Goal: Contribute content: Contribute content

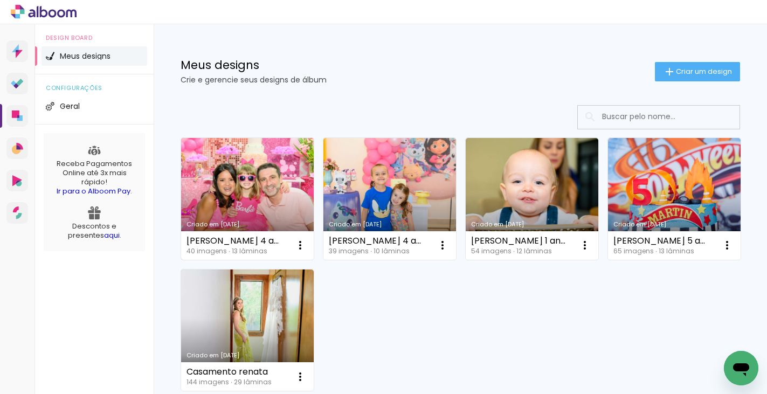
click at [243, 203] on link "Criado em [DATE]" at bounding box center [247, 199] width 133 height 122
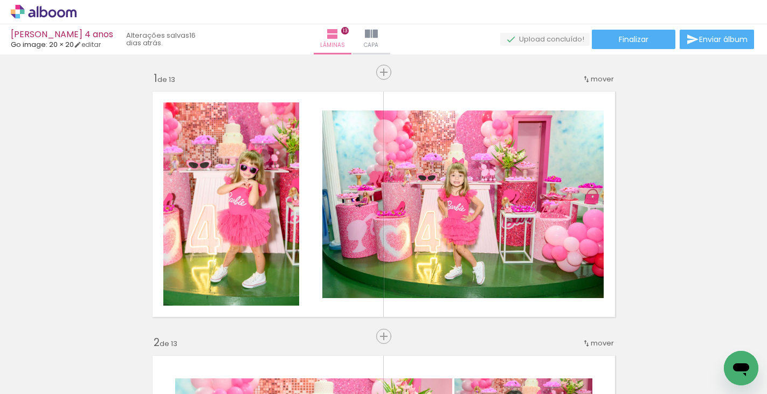
scroll to position [0, 1725]
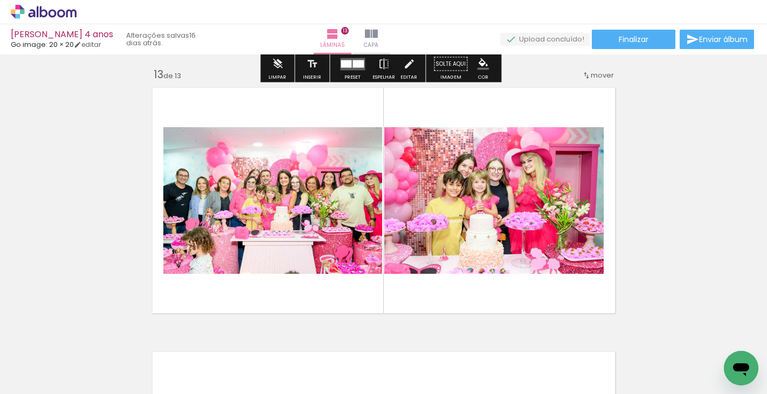
scroll to position [3184, 0]
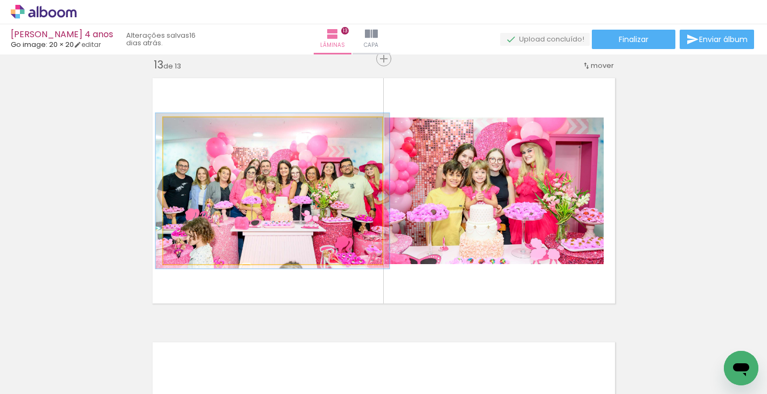
click at [270, 180] on quentale-photo at bounding box center [272, 191] width 219 height 147
click at [266, 177] on quentale-photo at bounding box center [272, 191] width 219 height 147
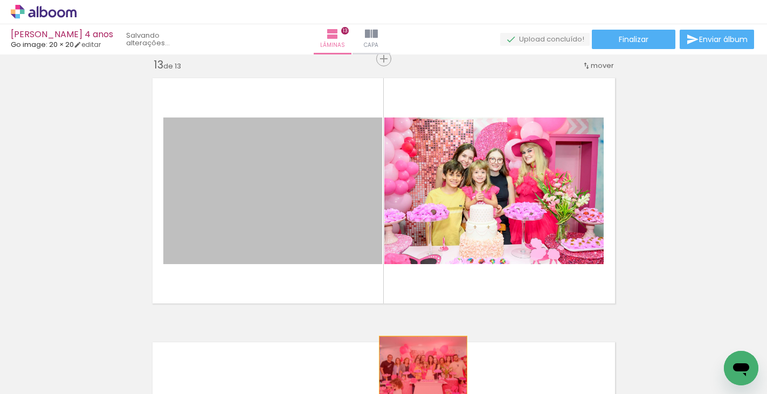
drag, startPoint x: 280, startPoint y: 215, endPoint x: 419, endPoint y: 366, distance: 204.9
click at [419, 366] on quentale-workspace at bounding box center [383, 197] width 767 height 394
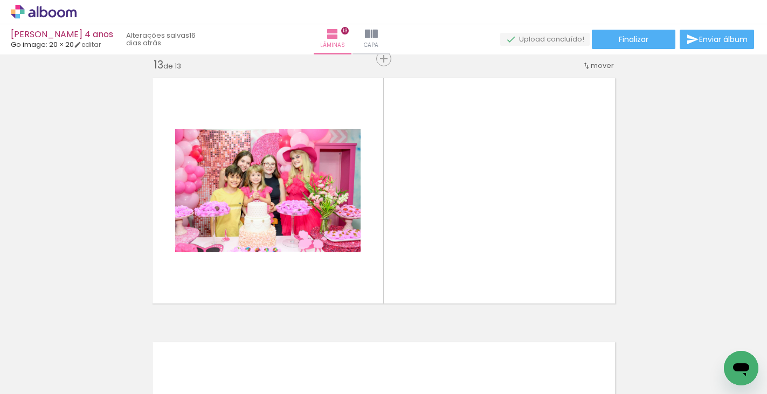
click at [357, 339] on iron-icon at bounding box center [351, 335] width 11 height 11
click at [30, 379] on span "Adicionar Fotos" at bounding box center [38, 380] width 32 height 12
click at [0, 0] on input "file" at bounding box center [0, 0] width 0 height 0
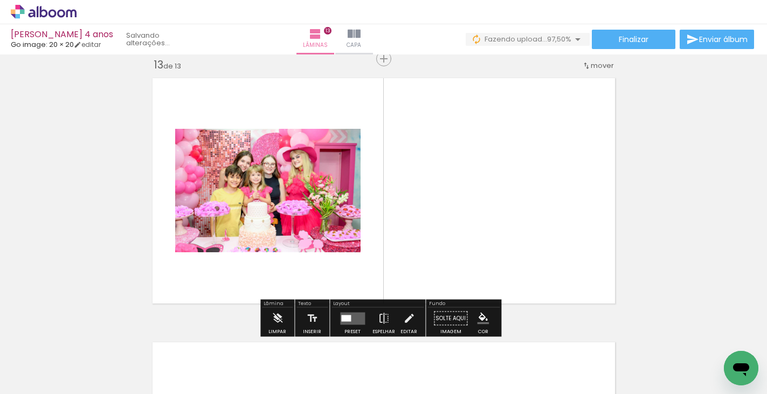
scroll to position [0, 1740]
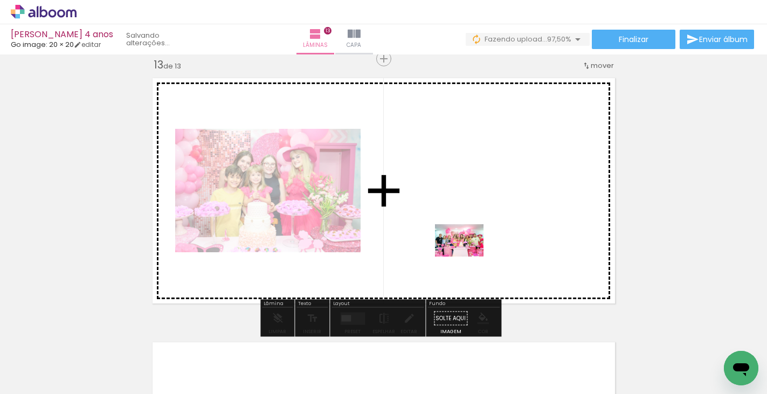
drag, startPoint x: 656, startPoint y: 338, endPoint x: 467, endPoint y: 257, distance: 204.8
click at [467, 257] on quentale-workspace at bounding box center [383, 197] width 767 height 394
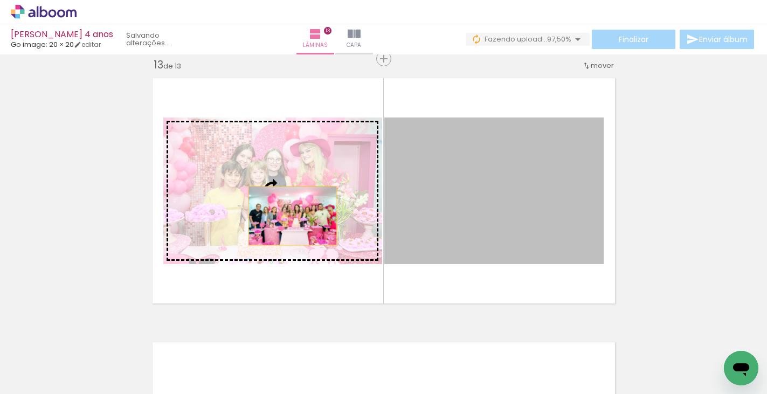
drag, startPoint x: 453, startPoint y: 226, endPoint x: 288, endPoint y: 216, distance: 165.3
click at [0, 0] on slot at bounding box center [0, 0] width 0 height 0
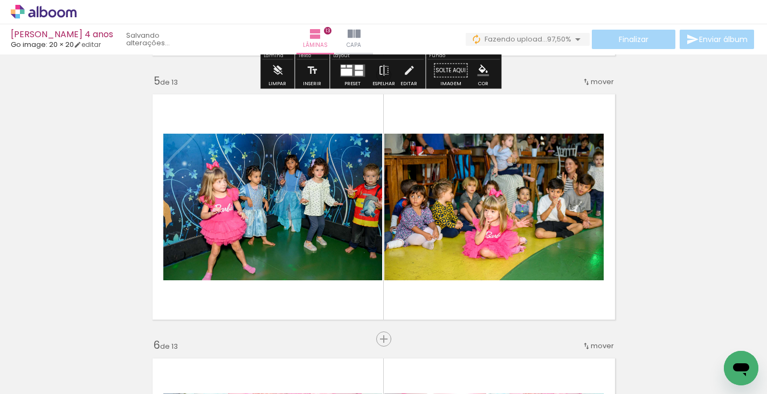
scroll to position [1056, 0]
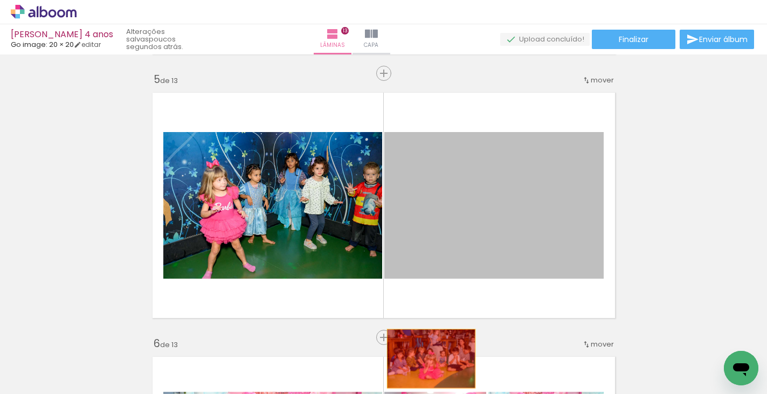
drag, startPoint x: 513, startPoint y: 191, endPoint x: 426, endPoint y: 360, distance: 189.0
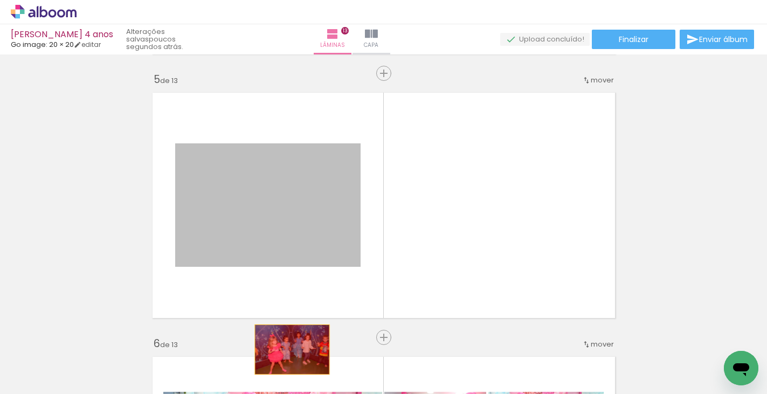
drag, startPoint x: 279, startPoint y: 203, endPoint x: 288, endPoint y: 359, distance: 156.0
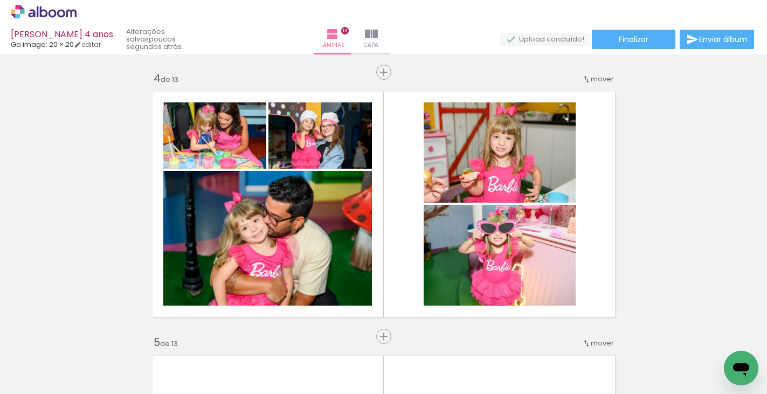
scroll to position [770, 0]
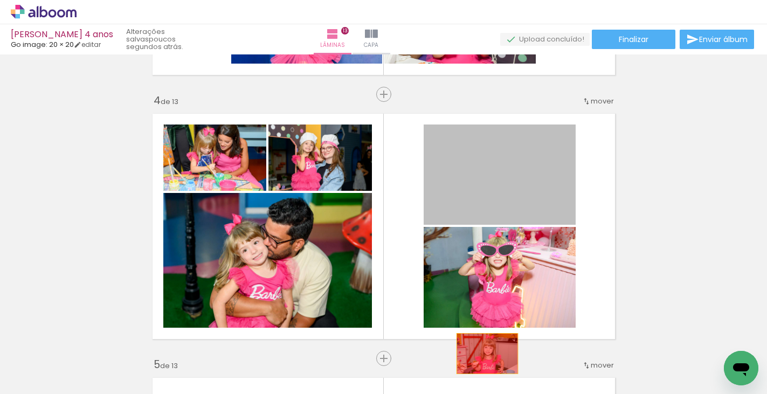
drag, startPoint x: 522, startPoint y: 173, endPoint x: 484, endPoint y: 353, distance: 184.7
click at [484, 353] on quentale-workspace at bounding box center [383, 197] width 767 height 394
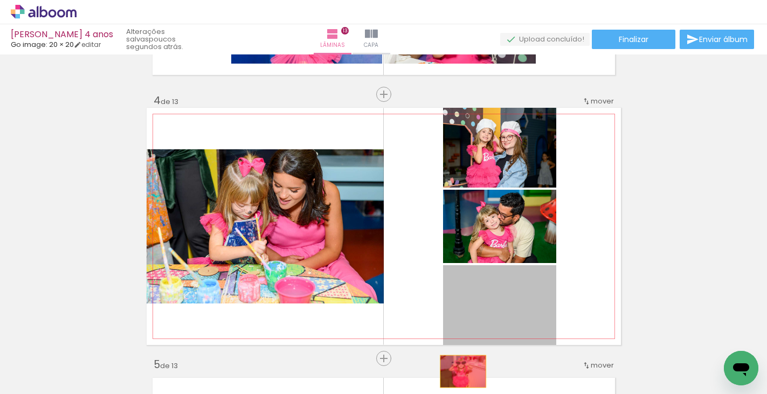
drag, startPoint x: 486, startPoint y: 302, endPoint x: 458, endPoint y: 373, distance: 75.8
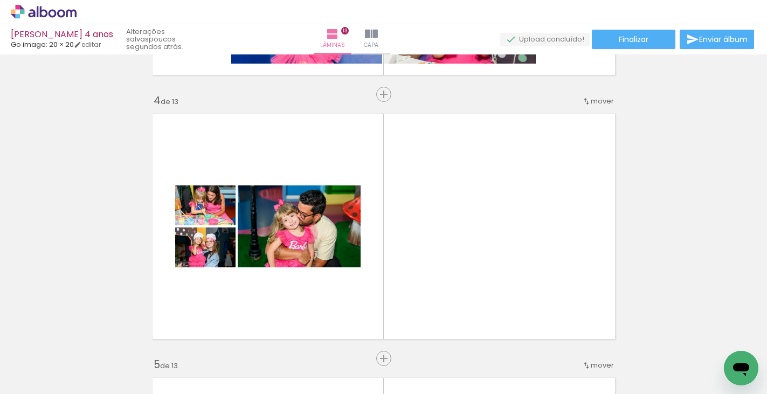
scroll to position [0, 557]
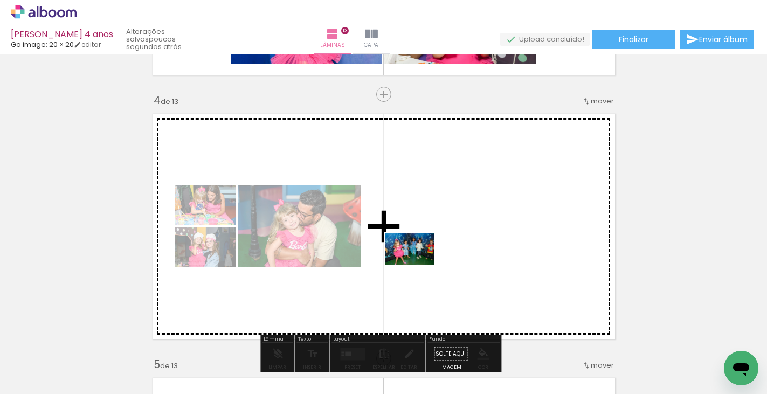
drag, startPoint x: 270, startPoint y: 364, endPoint x: 419, endPoint y: 265, distance: 179.3
click at [419, 265] on quentale-workspace at bounding box center [383, 197] width 767 height 394
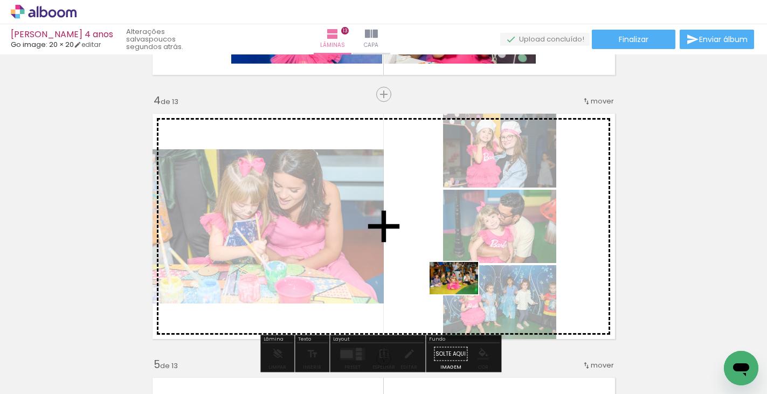
drag, startPoint x: 346, startPoint y: 364, endPoint x: 463, endPoint y: 294, distance: 136.4
click at [463, 294] on quentale-workspace at bounding box center [383, 197] width 767 height 394
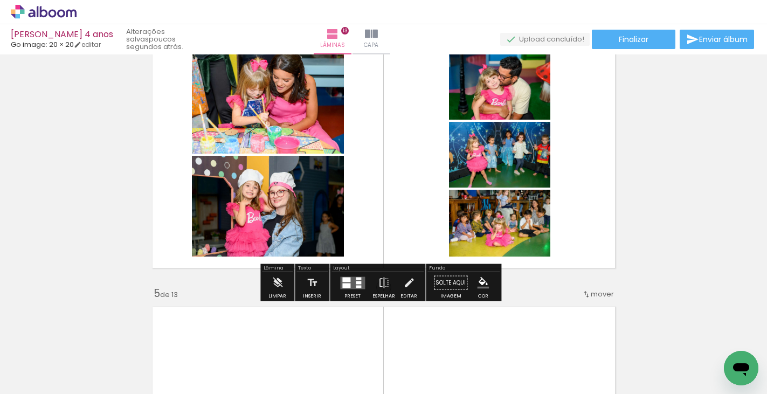
scroll to position [842, 0]
click at [345, 285] on div at bounding box center [346, 285] width 8 height 5
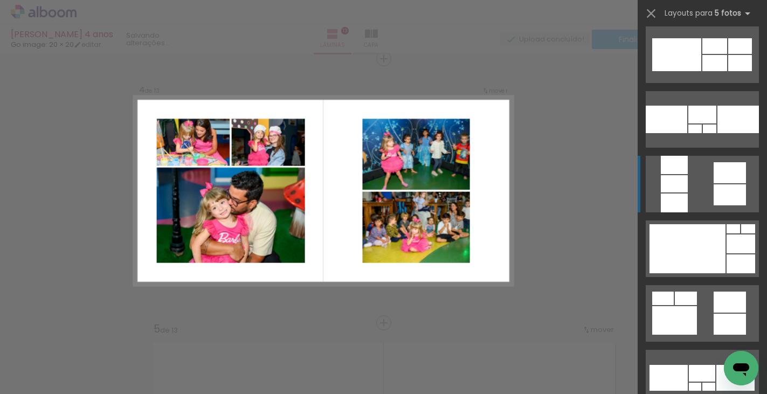
scroll to position [4484, 0]
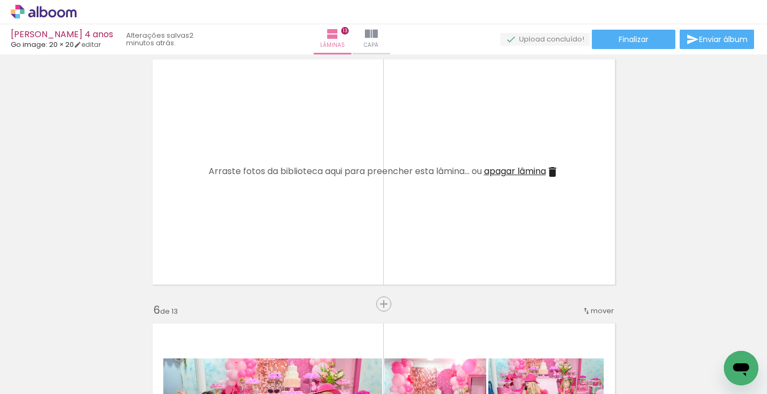
scroll to position [0, 1170]
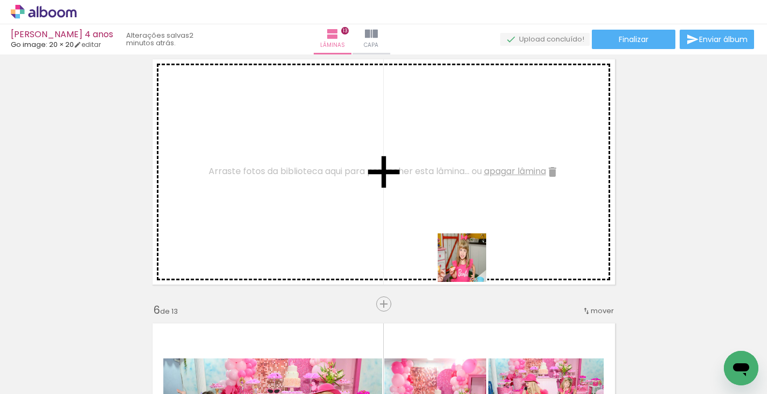
drag, startPoint x: 505, startPoint y: 363, endPoint x: 488, endPoint y: 314, distance: 51.7
click at [466, 253] on quentale-workspace at bounding box center [383, 197] width 767 height 394
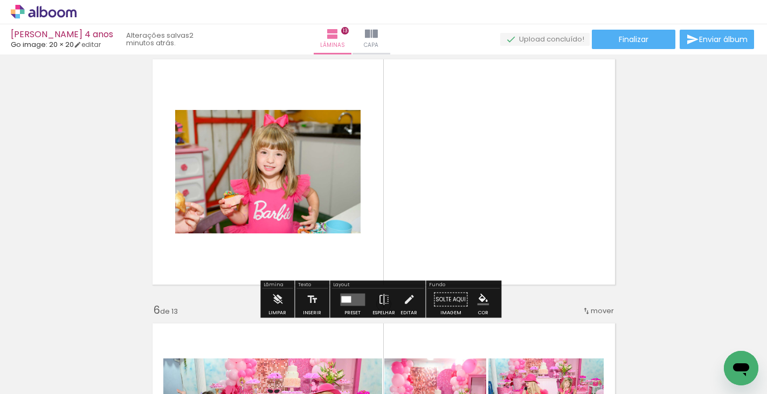
scroll to position [0, 1740]
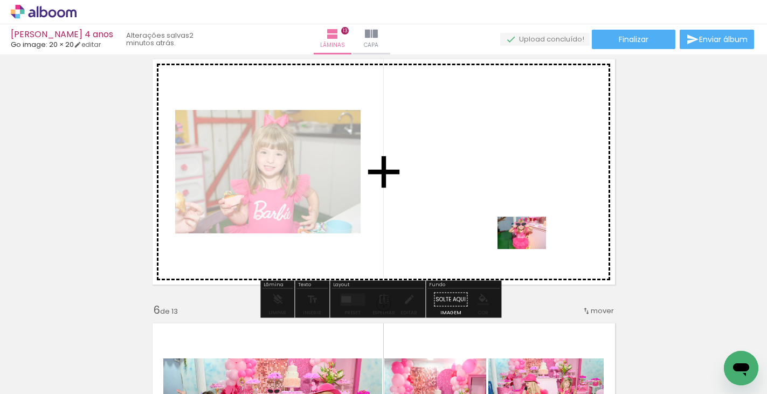
drag, startPoint x: 542, startPoint y: 359, endPoint x: 528, endPoint y: 242, distance: 118.4
click at [528, 242] on quentale-workspace at bounding box center [383, 197] width 767 height 394
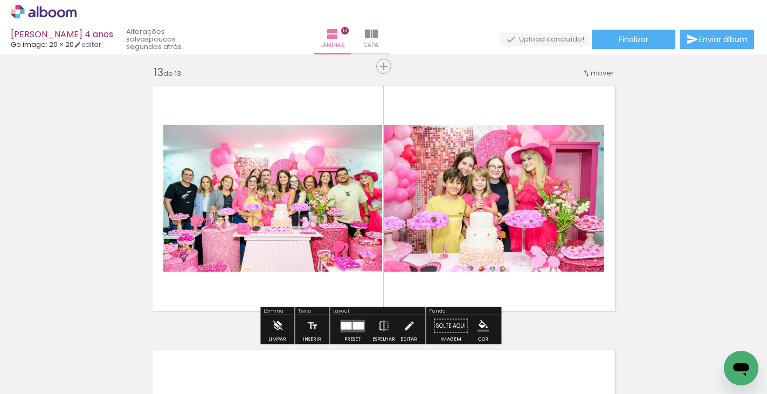
scroll to position [3167, 0]
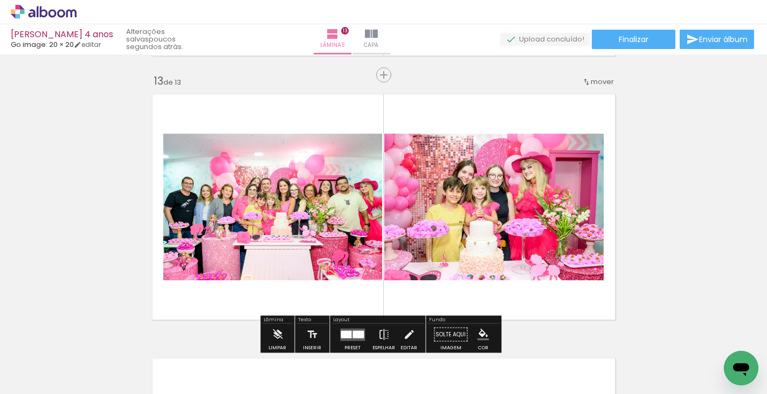
click at [599, 79] on span "mover" at bounding box center [602, 82] width 23 height 10
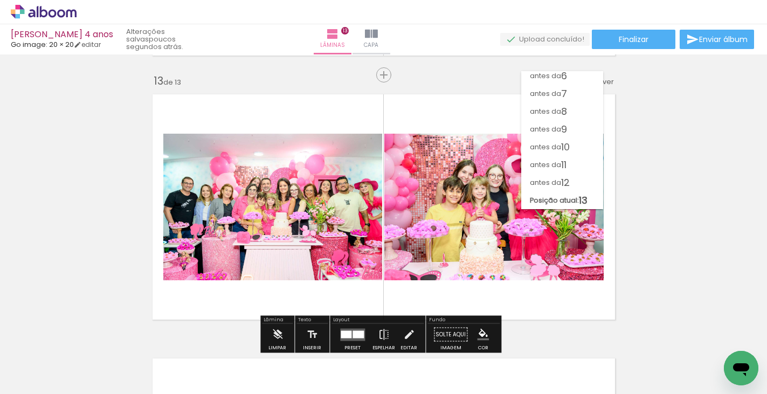
scroll to position [93, 0]
click at [570, 176] on span "12" at bounding box center [565, 183] width 9 height 18
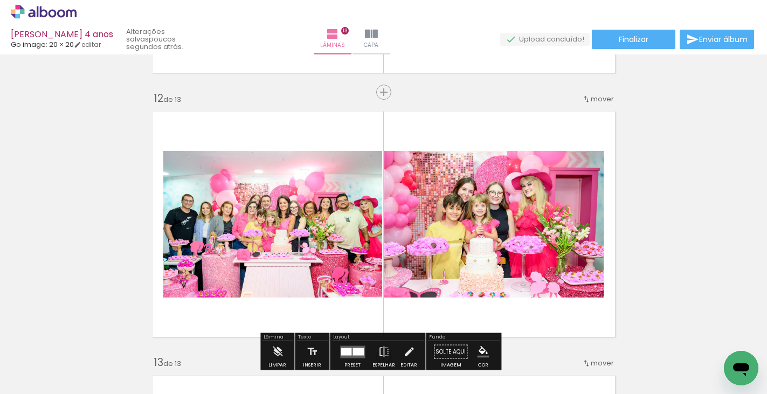
scroll to position [2902, 0]
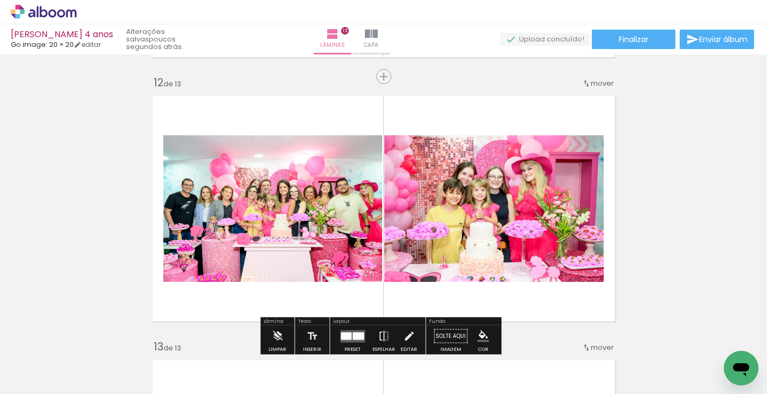
click at [602, 87] on span "mover" at bounding box center [602, 83] width 23 height 10
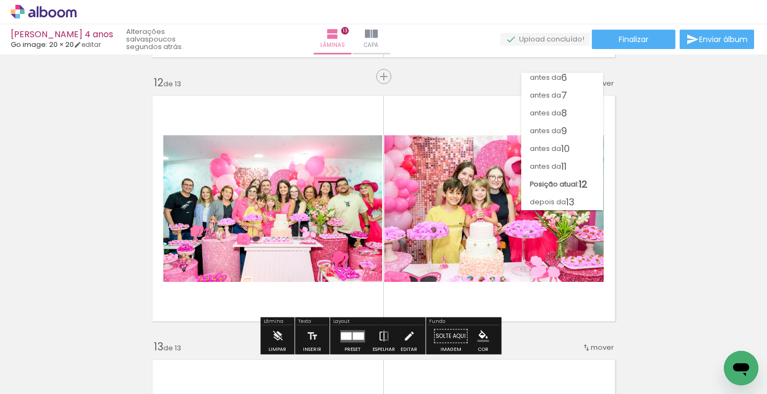
scroll to position [93, 0]
click at [564, 163] on span "11" at bounding box center [563, 166] width 5 height 18
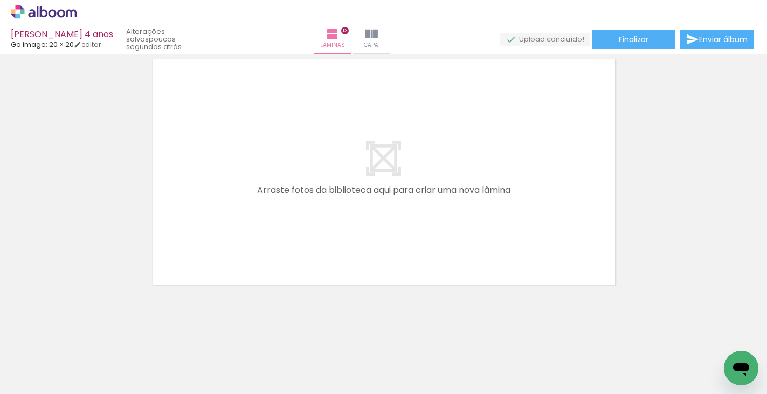
scroll to position [3468, 0]
click at [630, 39] on span "Finalizar" at bounding box center [634, 40] width 30 height 8
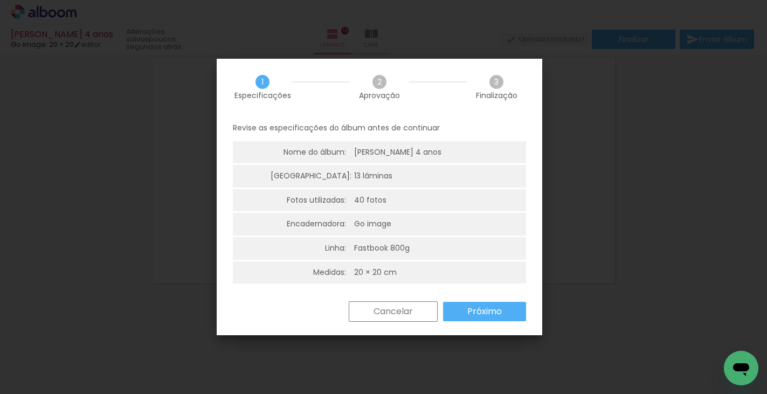
click at [0, 0] on slot "Próximo" at bounding box center [0, 0] width 0 height 0
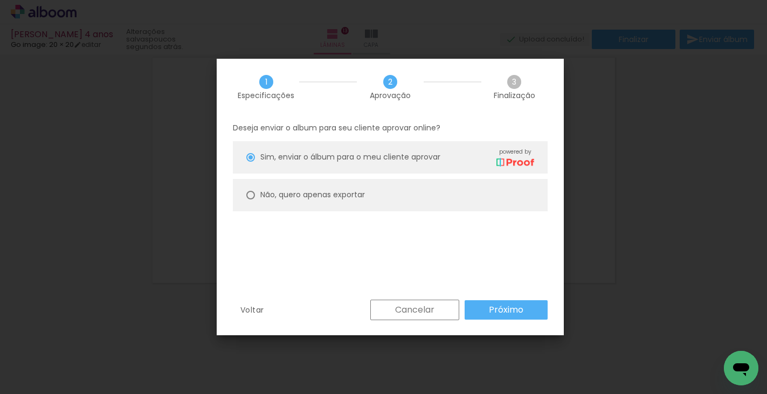
click at [0, 0] on slot "Não, quero apenas exportar" at bounding box center [0, 0] width 0 height 0
type paper-radio-button "on"
click at [0, 0] on slot "Próximo" at bounding box center [0, 0] width 0 height 0
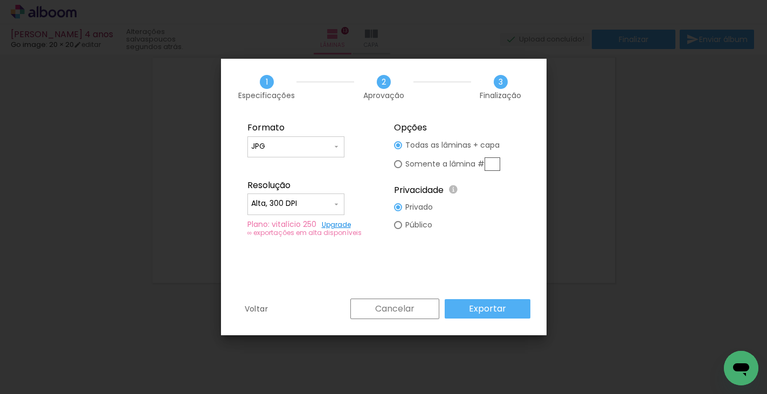
click at [289, 204] on input "Alta, 300 DPI" at bounding box center [291, 203] width 81 height 11
click at [284, 223] on paper-item "Baixa" at bounding box center [295, 224] width 97 height 22
type input "Baixa"
click at [0, 0] on slot "Exportar" at bounding box center [0, 0] width 0 height 0
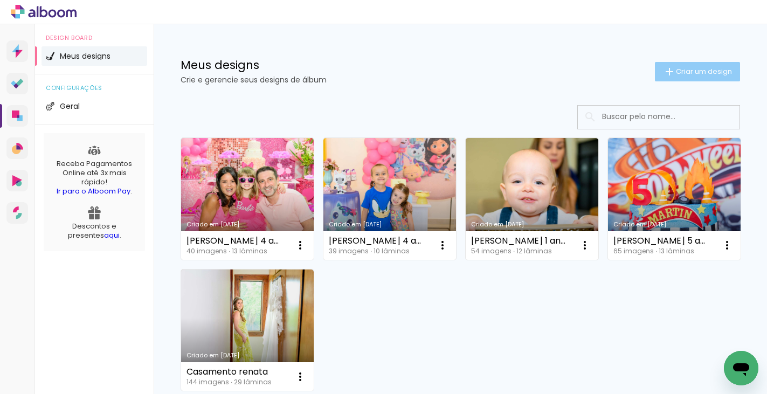
click at [695, 68] on span "Criar um design" at bounding box center [704, 71] width 56 height 7
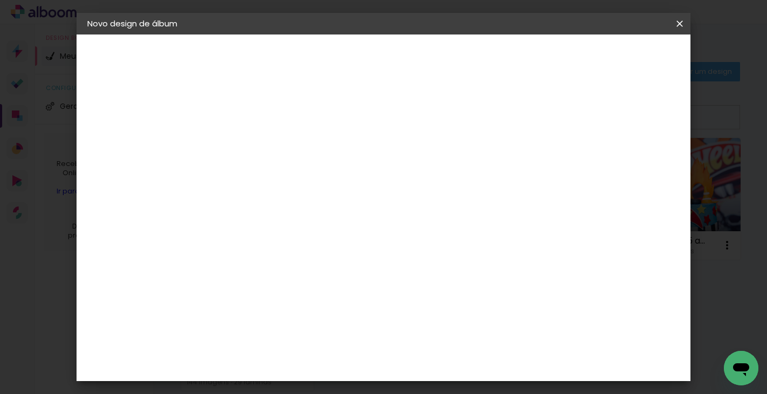
click at [264, 150] on input at bounding box center [264, 144] width 0 height 17
click at [0, 0] on iron-icon at bounding box center [0, 0] width 0 height 0
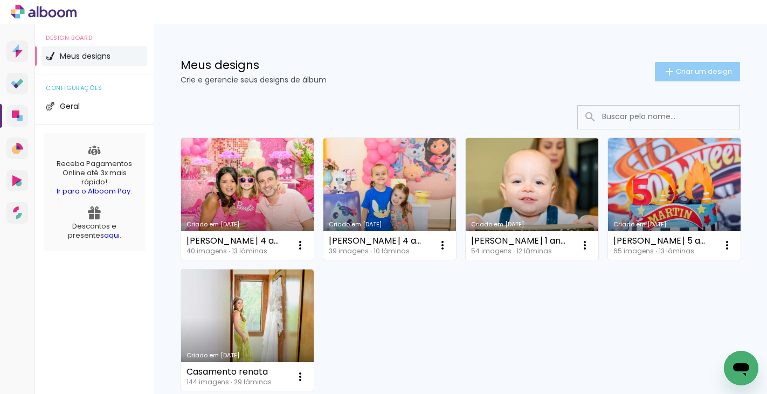
click at [694, 70] on span "Criar um design" at bounding box center [704, 71] width 56 height 7
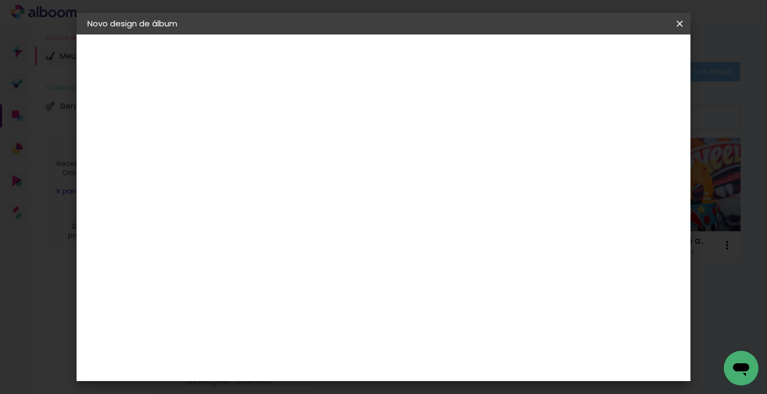
click at [264, 146] on input at bounding box center [264, 144] width 0 height 17
click at [264, 149] on input at bounding box center [264, 144] width 0 height 17
type input "Batizado [PERSON_NAME] e anoversario [PERSON_NAME]"
type paper-input "Batizado [PERSON_NAME] e anoversario [PERSON_NAME]"
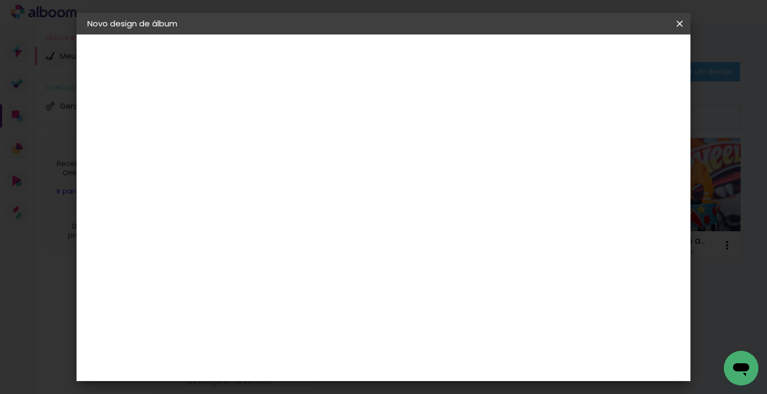
click at [374, 51] on paper-button "Avançar" at bounding box center [347, 57] width 53 height 18
click at [283, 260] on div "Go image" at bounding box center [270, 268] width 26 height 17
click at [0, 0] on slot "Avançar" at bounding box center [0, 0] width 0 height 0
click at [306, 180] on input "text" at bounding box center [285, 188] width 42 height 17
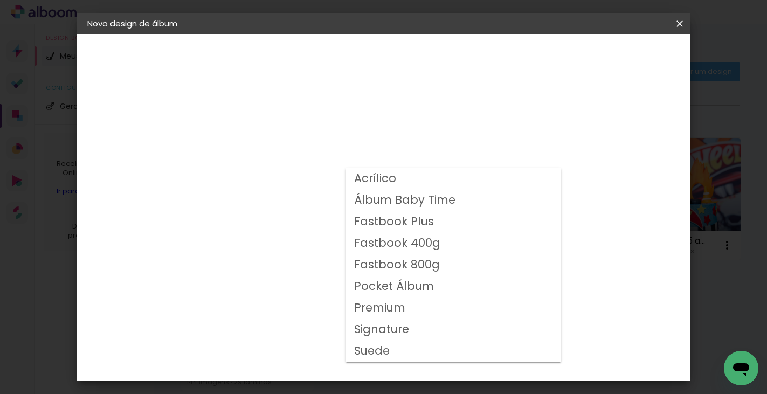
click at [0, 0] on slot "Fastbook 800g" at bounding box center [0, 0] width 0 height 0
type input "Fastbook 800g"
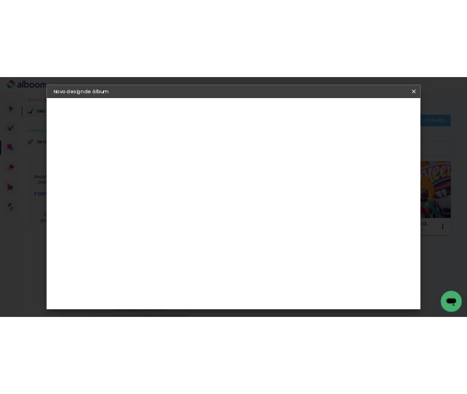
scroll to position [123, 0]
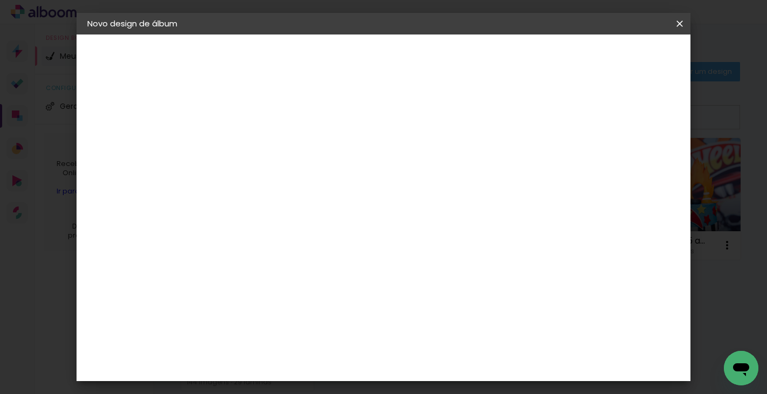
click at [336, 346] on span "20 × 20" at bounding box center [311, 363] width 50 height 35
click at [0, 0] on slot "Avançar" at bounding box center [0, 0] width 0 height 0
click at [499, 116] on div at bounding box center [494, 117] width 10 height 10
type paper-checkbox "on"
click at [560, 55] on span "Iniciar design" at bounding box center [535, 57] width 49 height 8
